Goal: Task Accomplishment & Management: Use online tool/utility

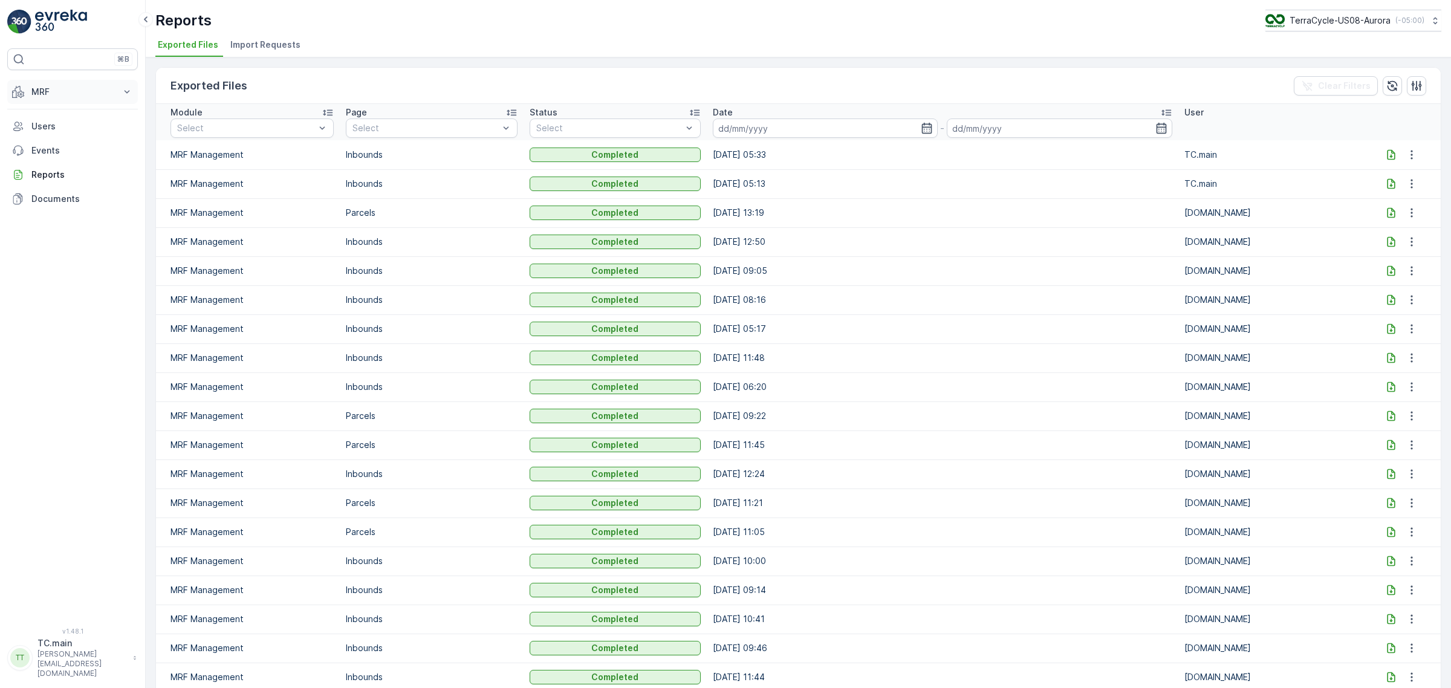
click at [40, 91] on p "MRF" at bounding box center [72, 92] width 82 height 12
click at [53, 126] on p "Inbound" at bounding box center [47, 129] width 33 height 12
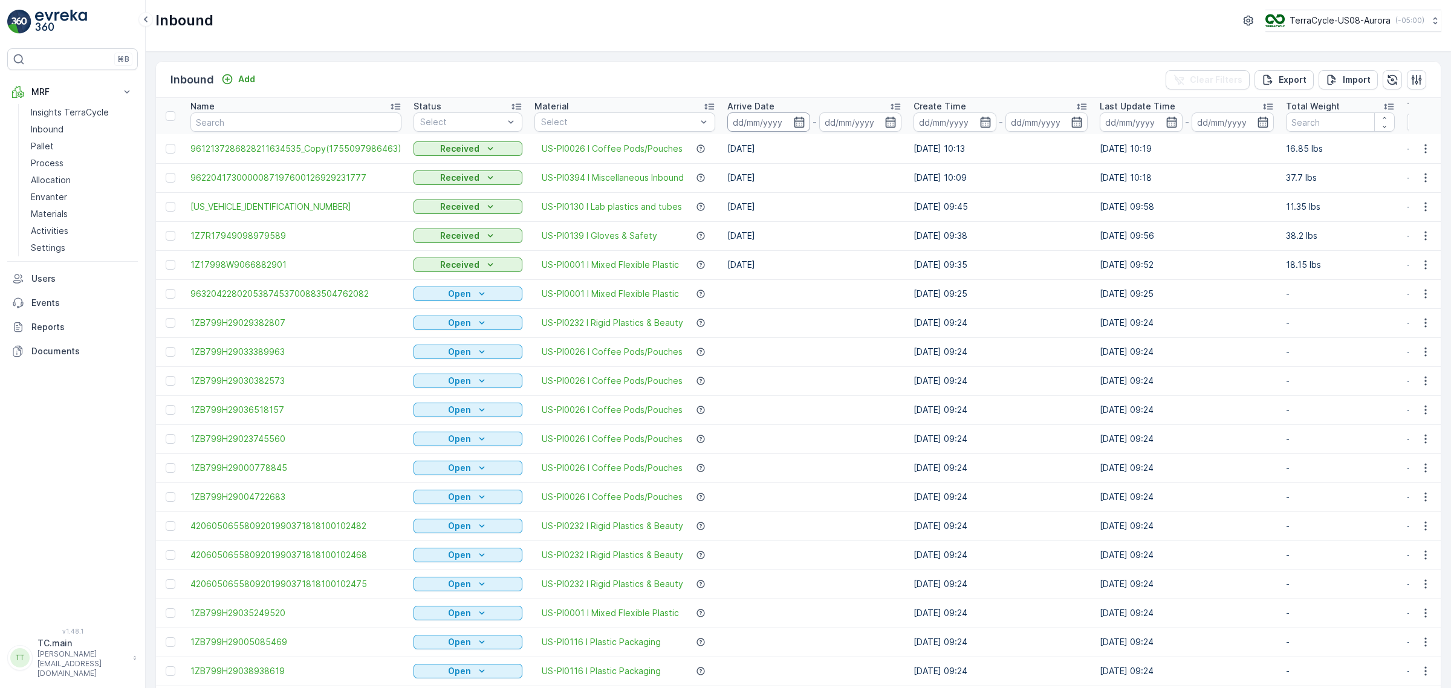
click at [754, 123] on input at bounding box center [768, 121] width 83 height 19
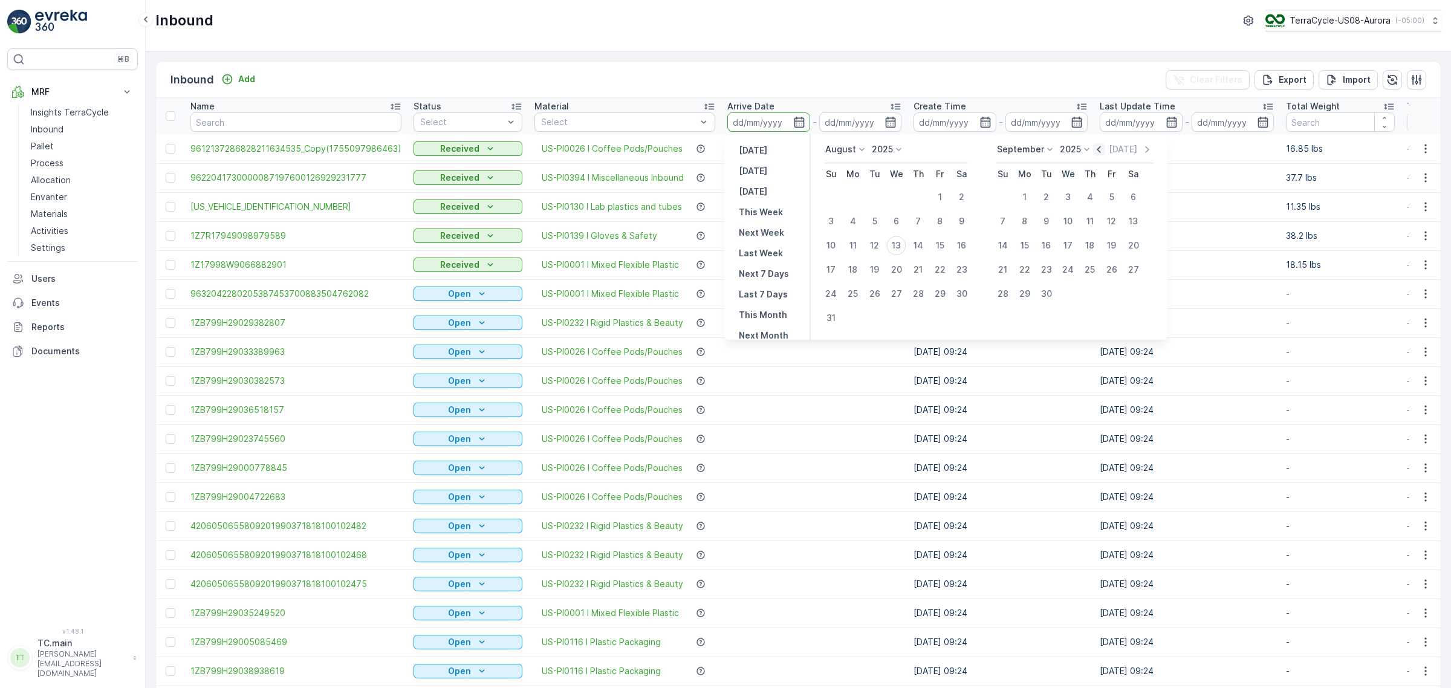
click at [1094, 153] on icon "button" at bounding box center [1099, 149] width 12 height 12
click at [1091, 153] on icon "button" at bounding box center [1085, 149] width 12 height 12
click at [902, 270] on div "25" at bounding box center [896, 269] width 19 height 19
type input "25.06.2025"
click at [1105, 267] on div "25" at bounding box center [1111, 269] width 19 height 19
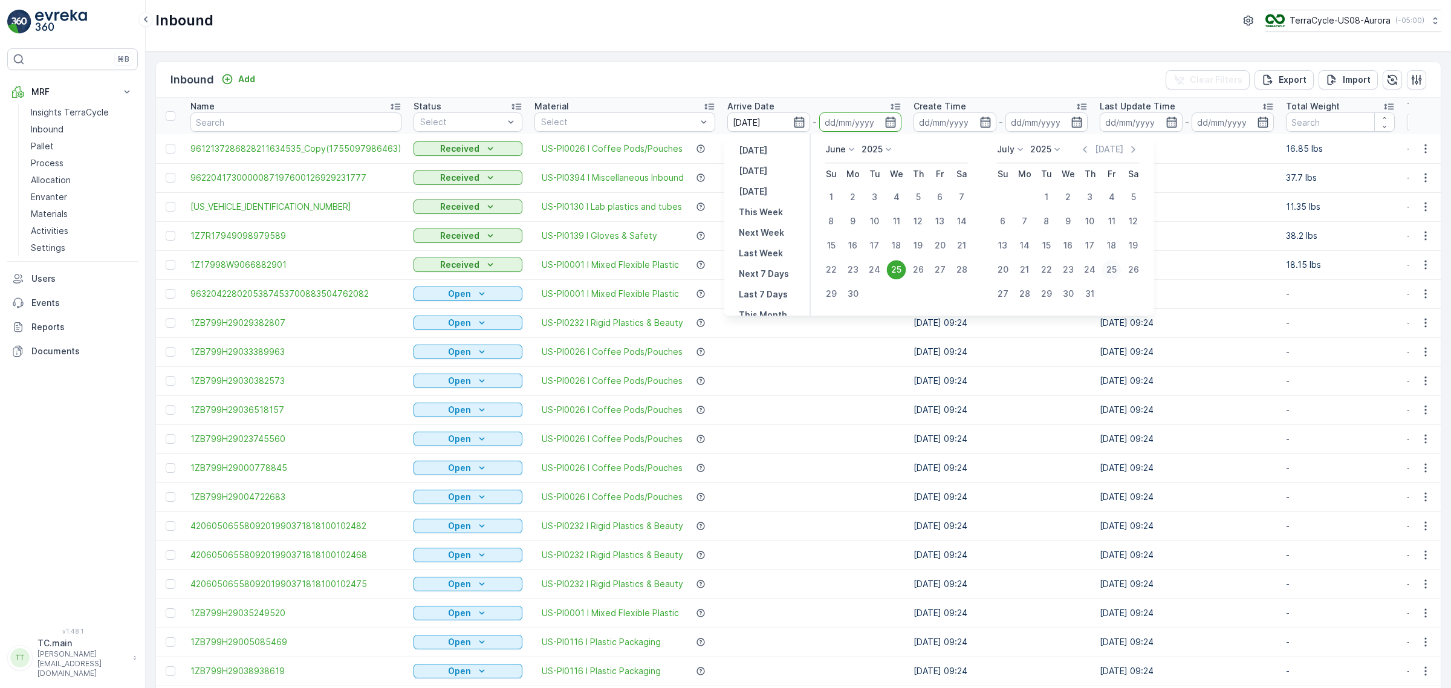
type input "25.07.2025"
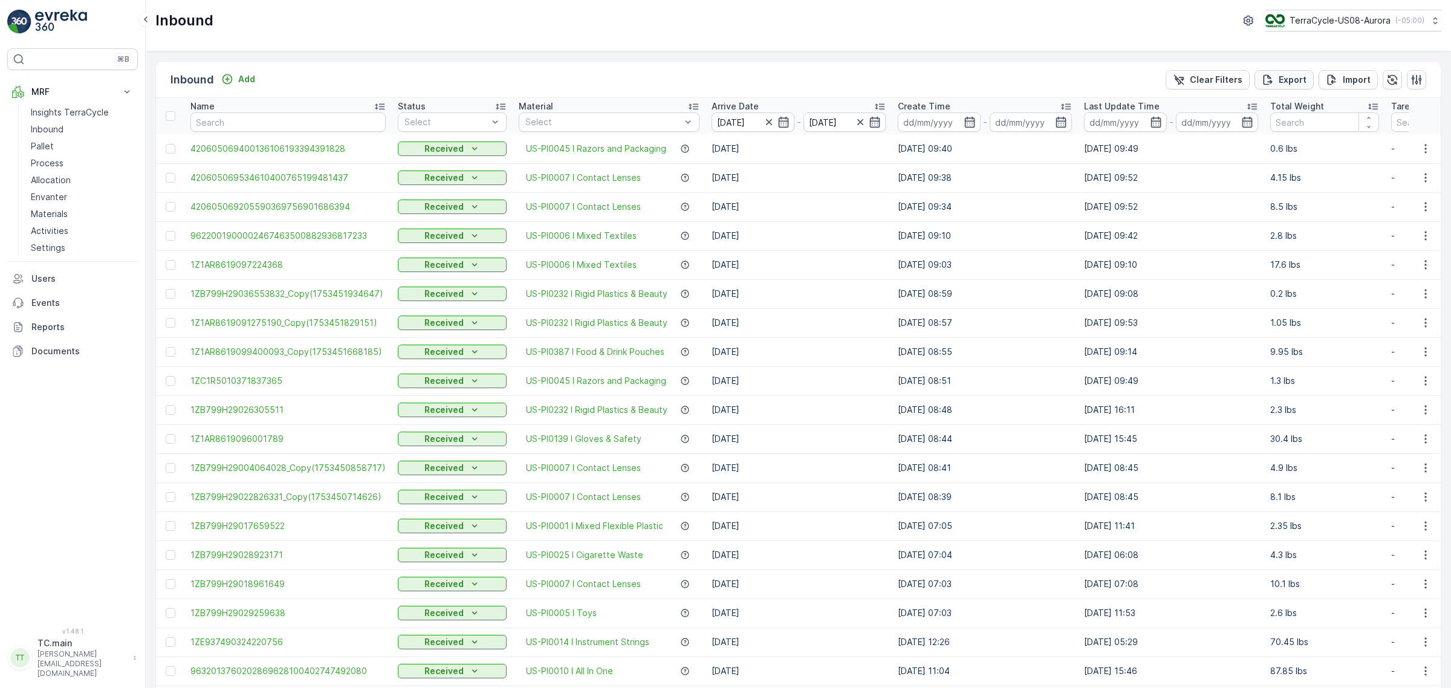
click at [1282, 80] on p "Export" at bounding box center [1292, 80] width 28 height 12
click at [1300, 67] on span "reports" at bounding box center [1353, 65] width 142 height 13
